Goal: Transaction & Acquisition: Purchase product/service

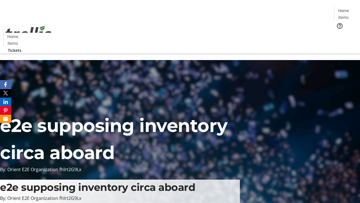
click at [339, 33] on span "Tickets" at bounding box center [346, 36] width 14 height 6
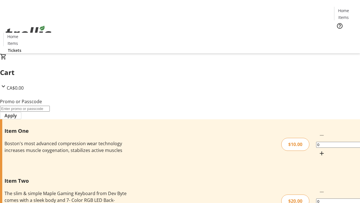
click at [319, 150] on mat-icon "Increment by one" at bounding box center [322, 153] width 7 height 7
type input "1"
